Goal: Navigation & Orientation: Find specific page/section

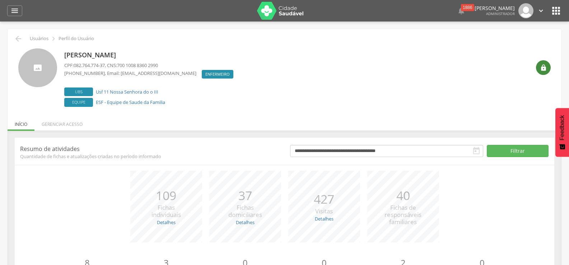
click at [546, 68] on icon "" at bounding box center [543, 67] width 7 height 7
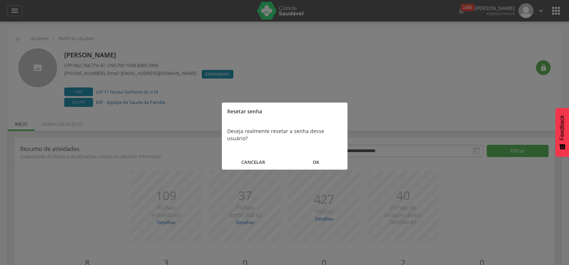
click at [311, 156] on button "OK" at bounding box center [316, 162] width 63 height 15
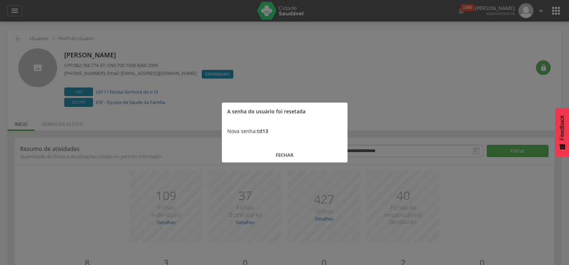
click at [293, 154] on button "FECHAR" at bounding box center [285, 155] width 126 height 15
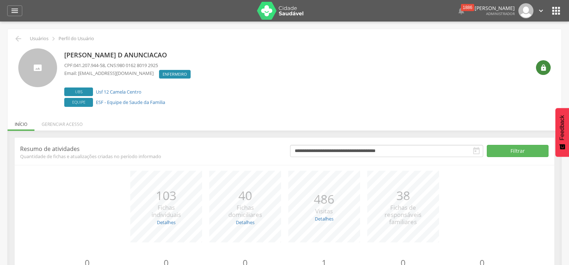
click at [542, 67] on icon "" at bounding box center [543, 67] width 7 height 7
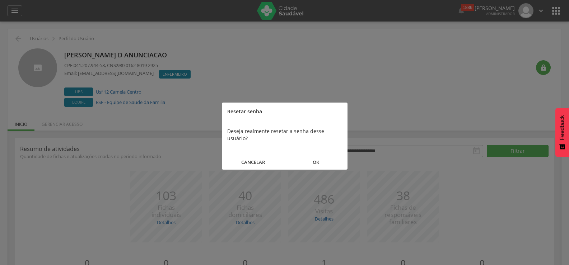
click at [315, 156] on button "OK" at bounding box center [316, 162] width 63 height 15
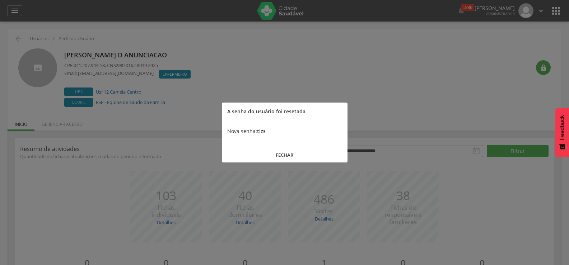
click at [292, 151] on button "FECHAR" at bounding box center [285, 155] width 126 height 15
